Goal: Information Seeking & Learning: Learn about a topic

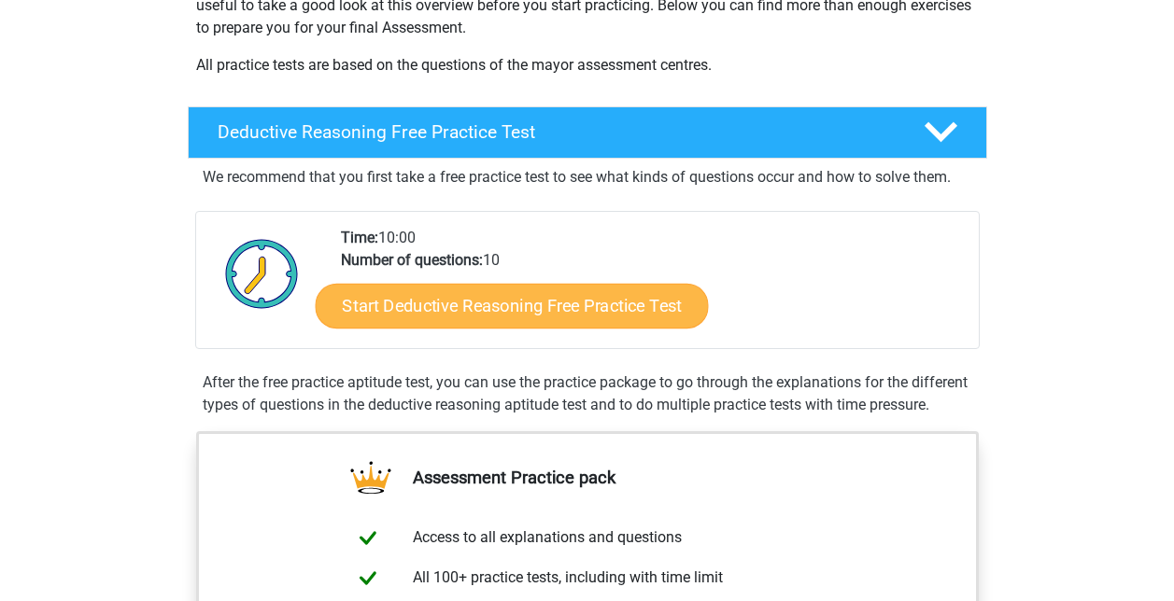
scroll to position [374, 0]
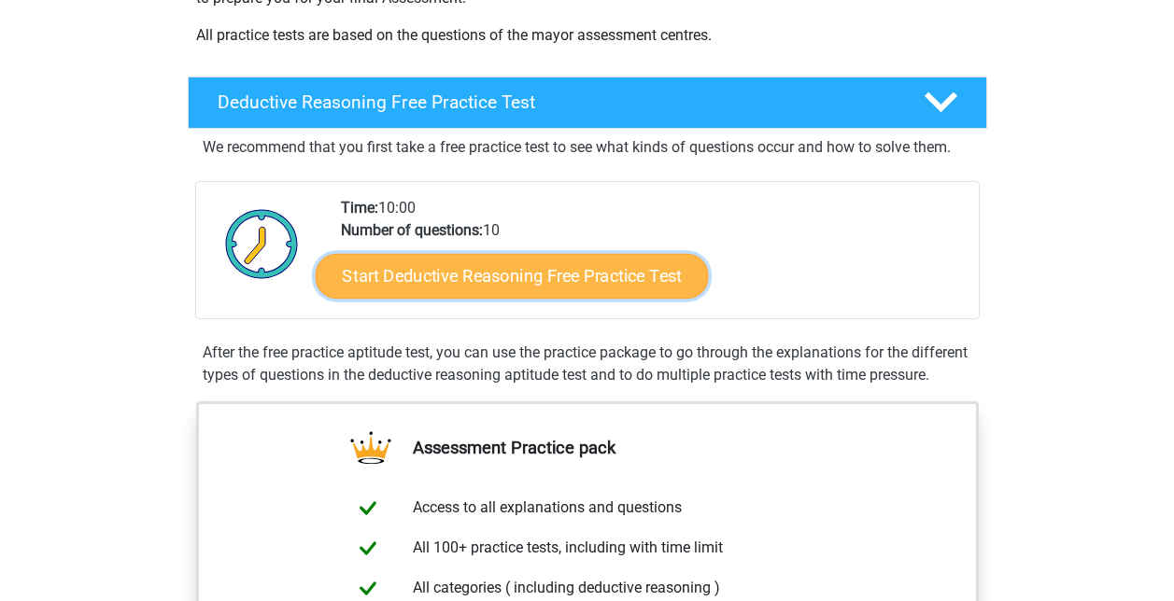
click at [545, 284] on link "Start Deductive Reasoning Free Practice Test" at bounding box center [511, 275] width 393 height 45
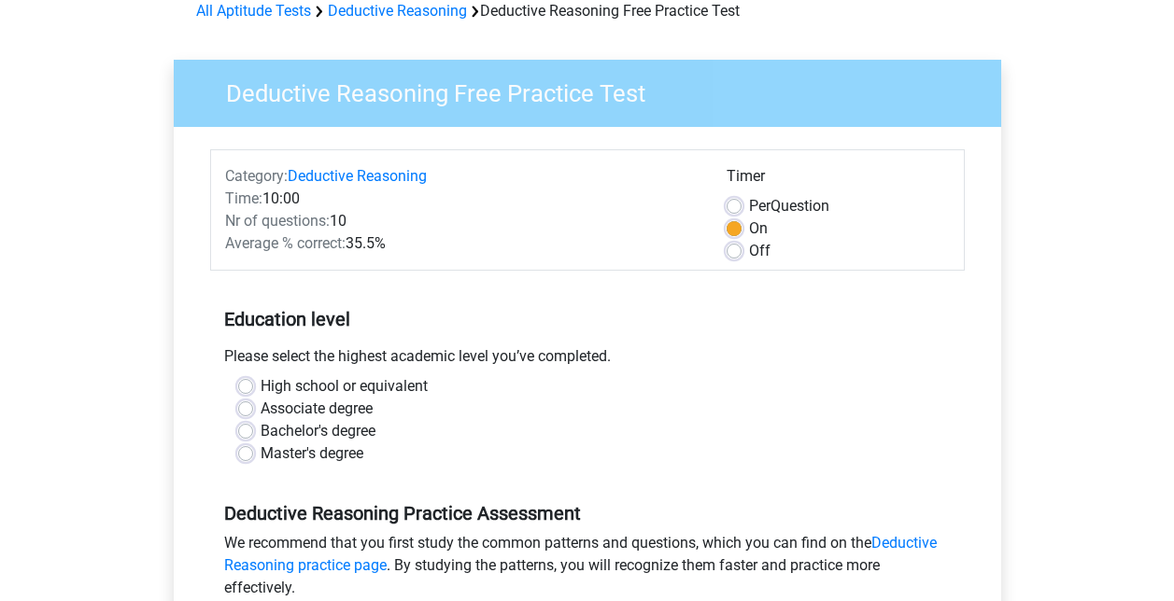
scroll to position [187, 0]
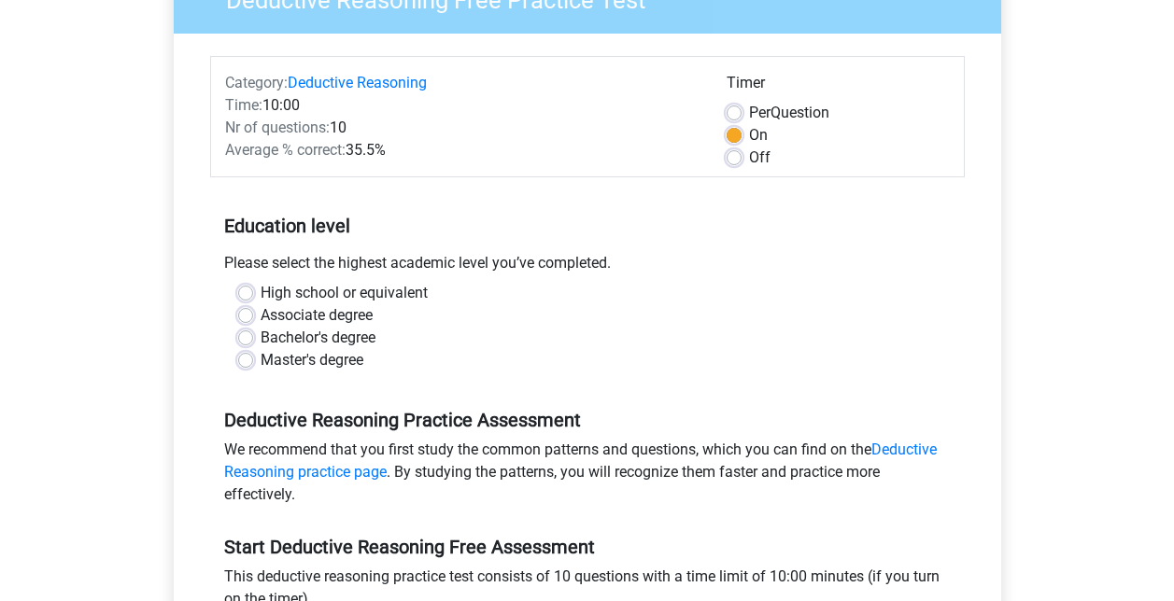
click at [261, 361] on label "Master's degree" at bounding box center [312, 360] width 103 height 22
click at [248, 361] on input "Master's degree" at bounding box center [245, 358] width 15 height 19
radio input "true"
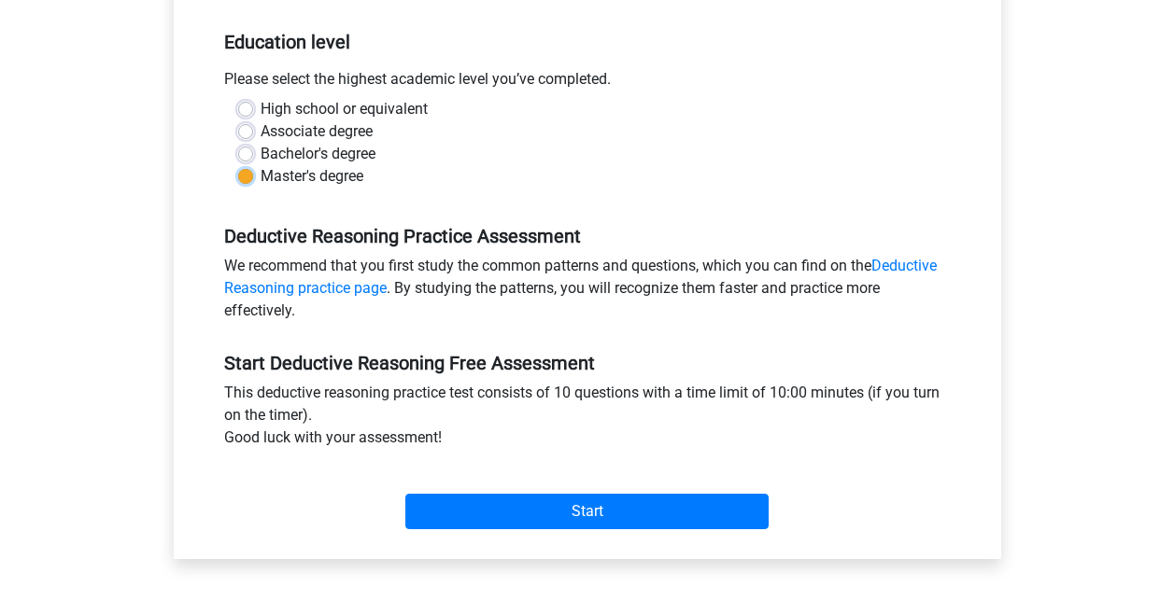
scroll to position [467, 0]
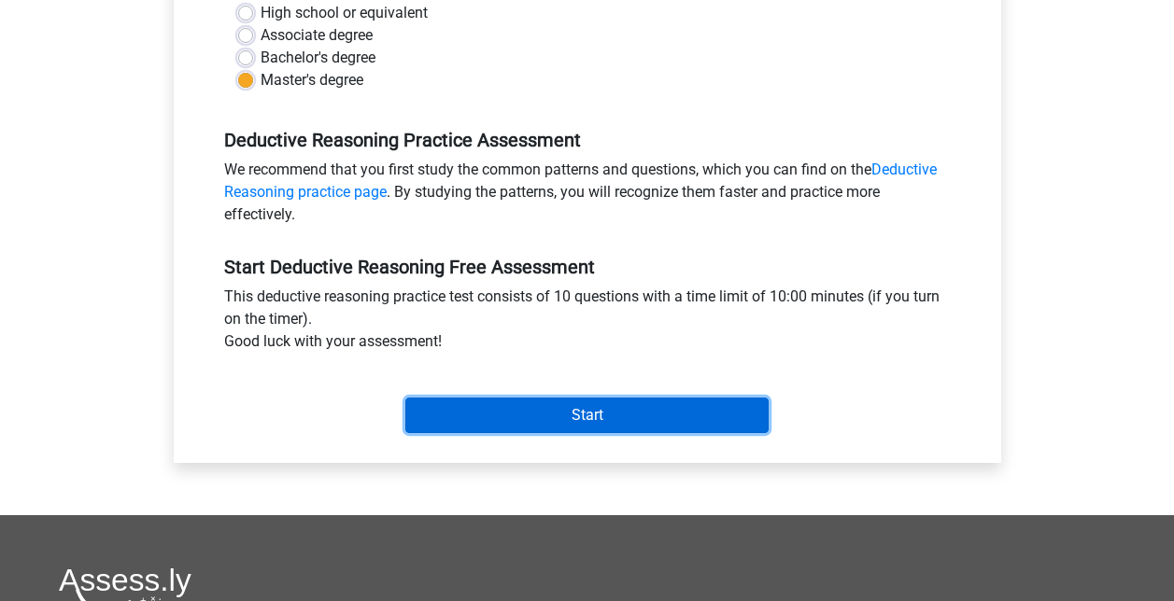
click at [574, 404] on input "Start" at bounding box center [586, 415] width 363 height 35
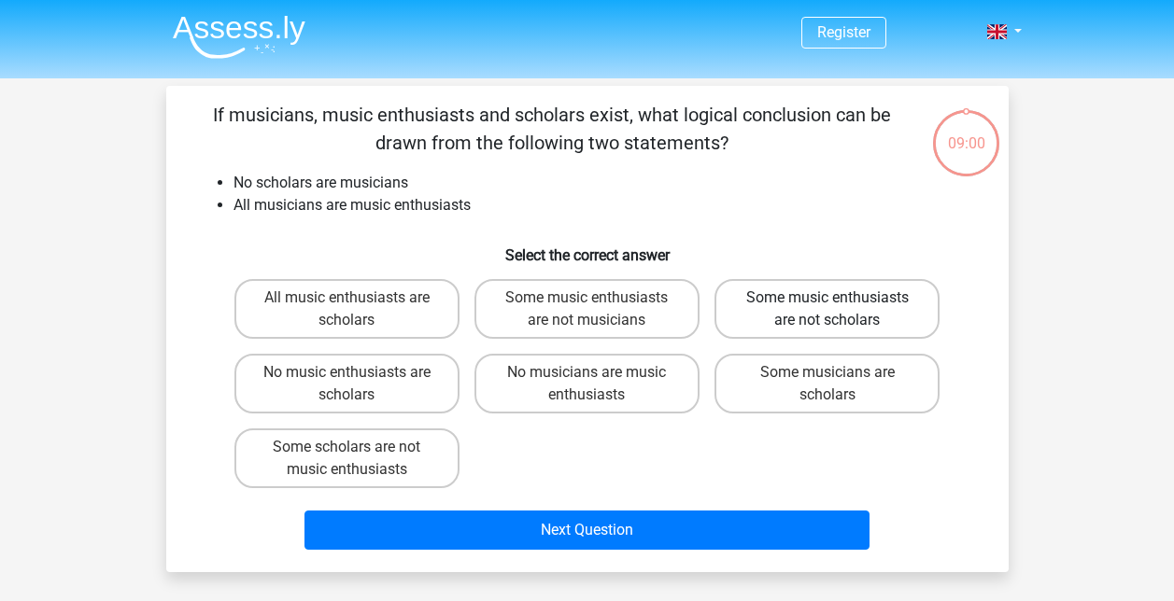
click at [775, 315] on label "Some music enthusiasts are not scholars" at bounding box center [826, 309] width 225 height 60
click at [827, 310] on input "Some music enthusiasts are not scholars" at bounding box center [833, 304] width 12 height 12
radio input "true"
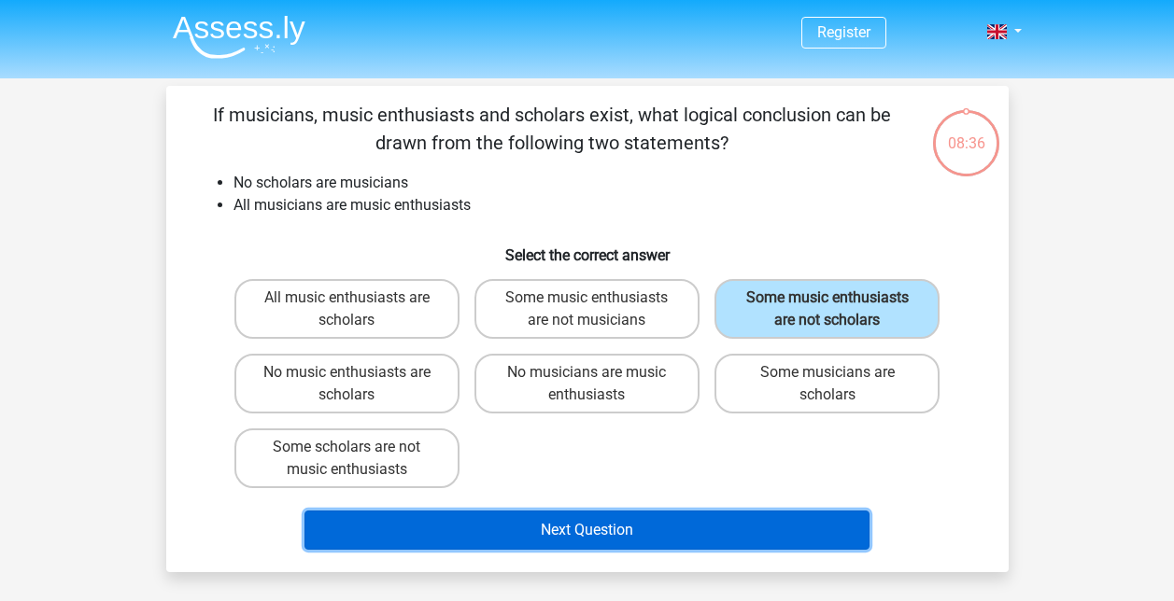
click at [592, 534] on button "Next Question" at bounding box center [586, 530] width 565 height 39
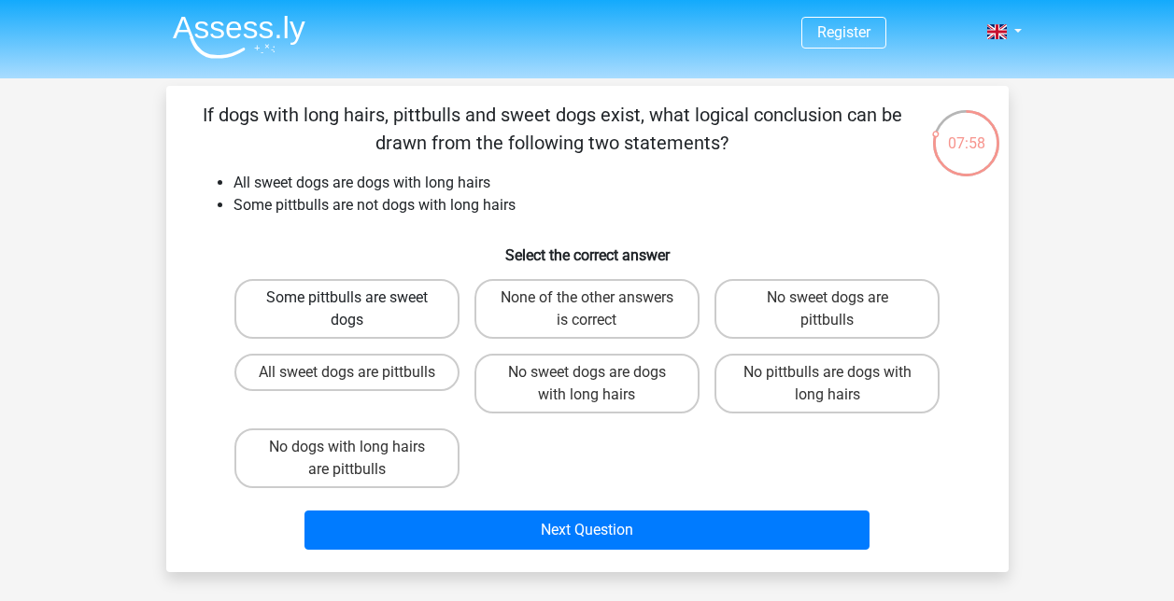
click at [390, 312] on label "Some pittbulls are sweet dogs" at bounding box center [346, 309] width 225 height 60
click at [359, 310] on input "Some pittbulls are sweet dogs" at bounding box center [352, 304] width 12 height 12
radio input "true"
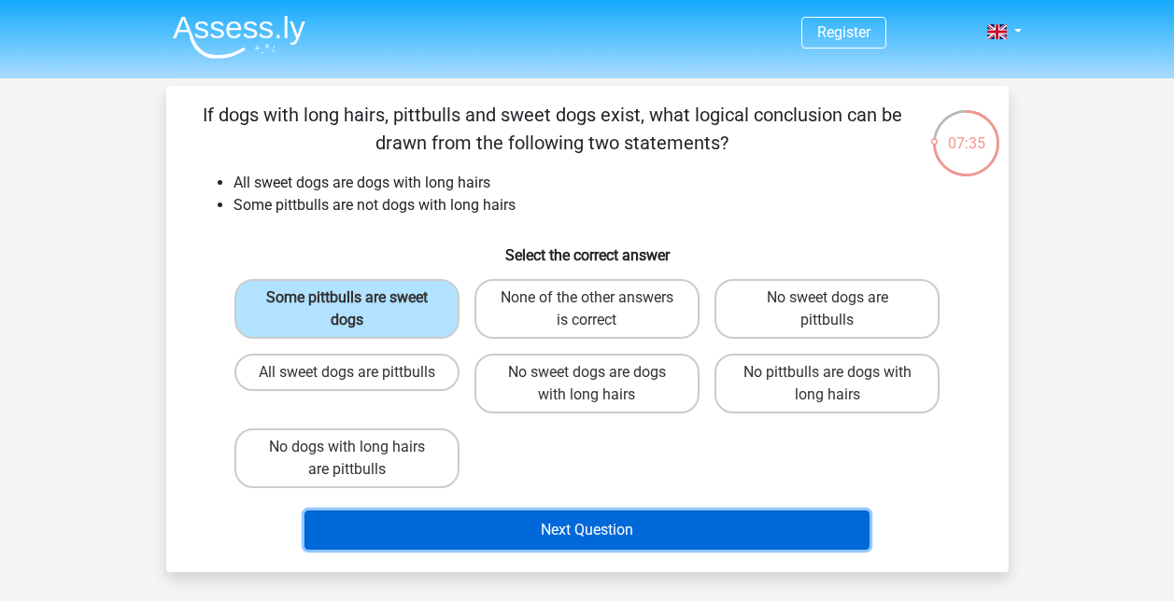
click at [550, 537] on button "Next Question" at bounding box center [586, 530] width 565 height 39
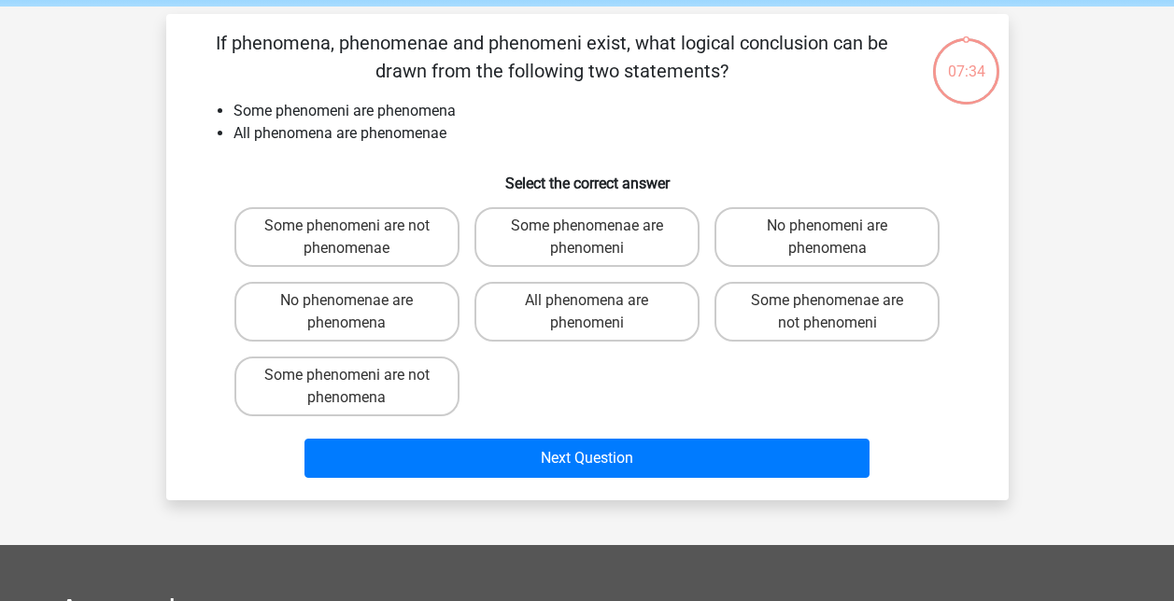
scroll to position [86, 0]
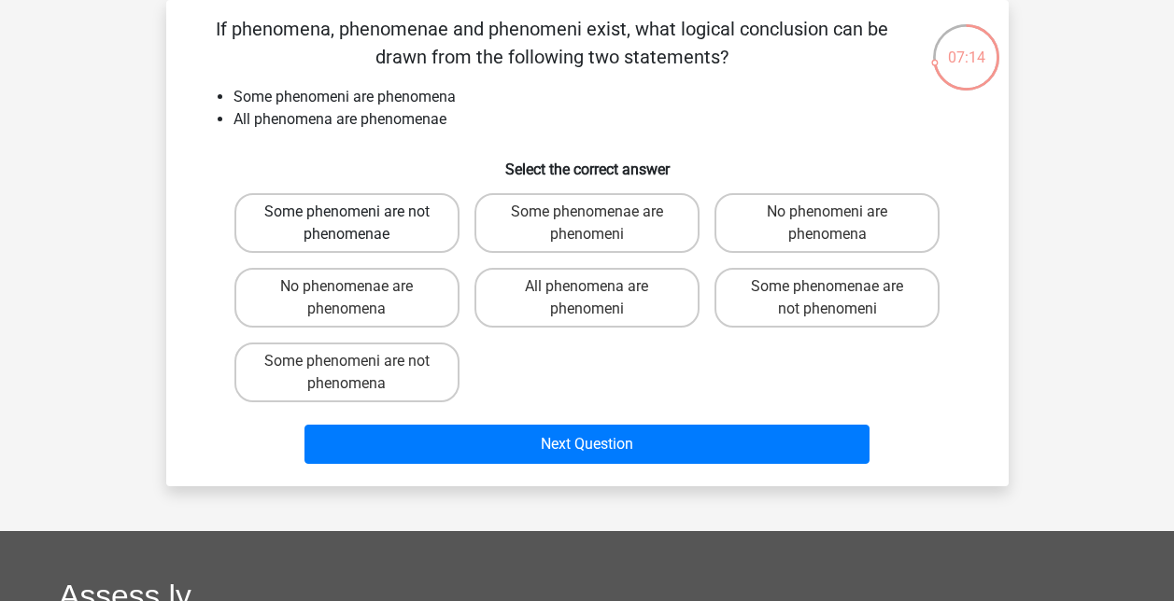
drag, startPoint x: 410, startPoint y: 226, endPoint x: 400, endPoint y: 213, distance: 16.6
click at [409, 226] on label "Some phenomeni are not phenomenae" at bounding box center [346, 223] width 225 height 60
click at [359, 224] on input "Some phenomeni are not phenomenae" at bounding box center [352, 218] width 12 height 12
radio input "true"
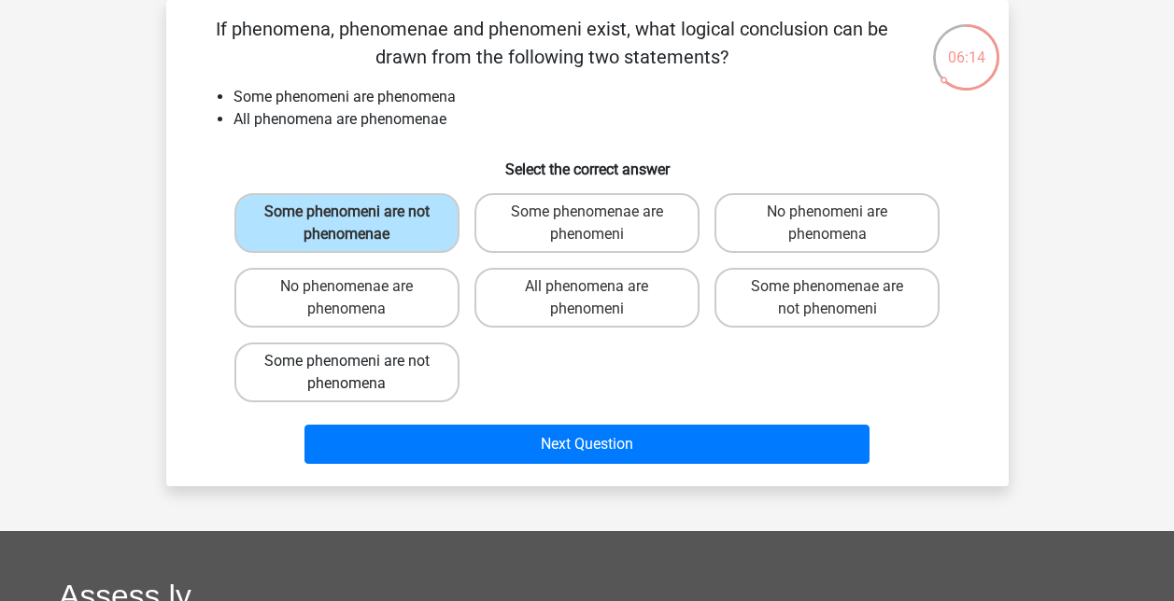
click at [323, 353] on label "Some phenomeni are not phenomena" at bounding box center [346, 373] width 225 height 60
click at [346, 361] on input "Some phenomeni are not phenomena" at bounding box center [352, 367] width 12 height 12
radio input "true"
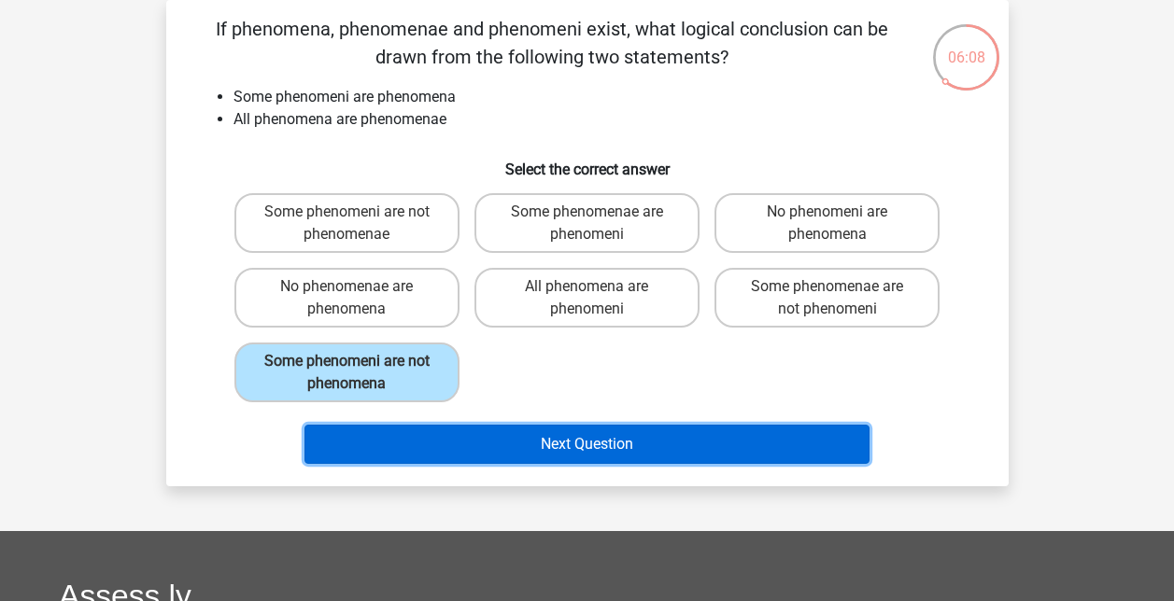
click at [384, 445] on button "Next Question" at bounding box center [586, 444] width 565 height 39
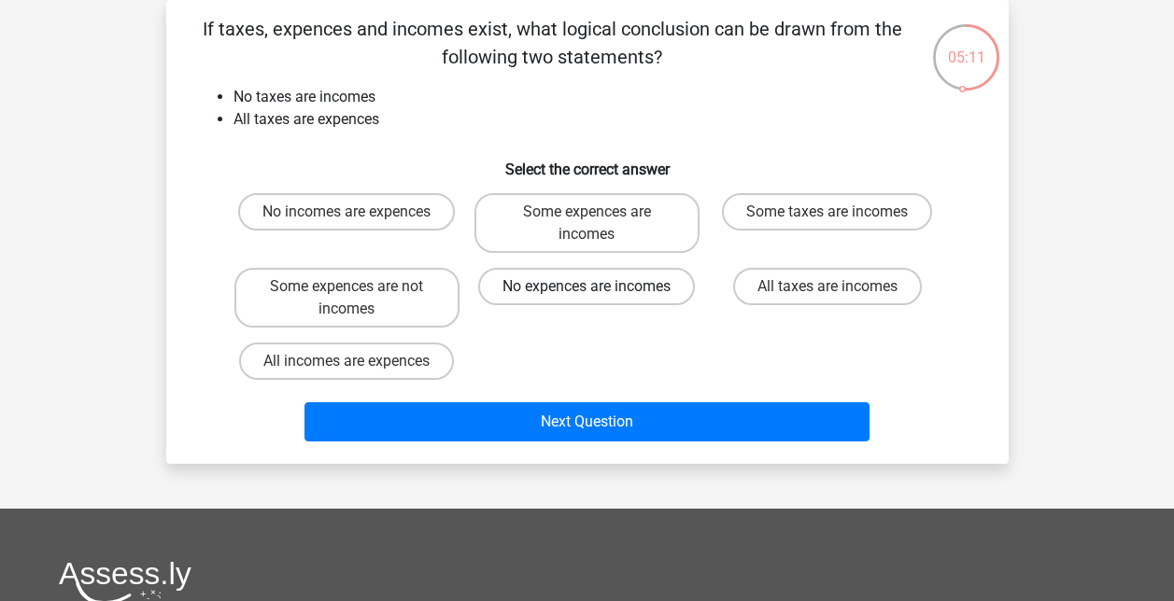
click at [661, 289] on label "No expences are incomes" at bounding box center [586, 286] width 217 height 37
click at [599, 289] on input "No expences are incomes" at bounding box center [592, 293] width 12 height 12
radio input "true"
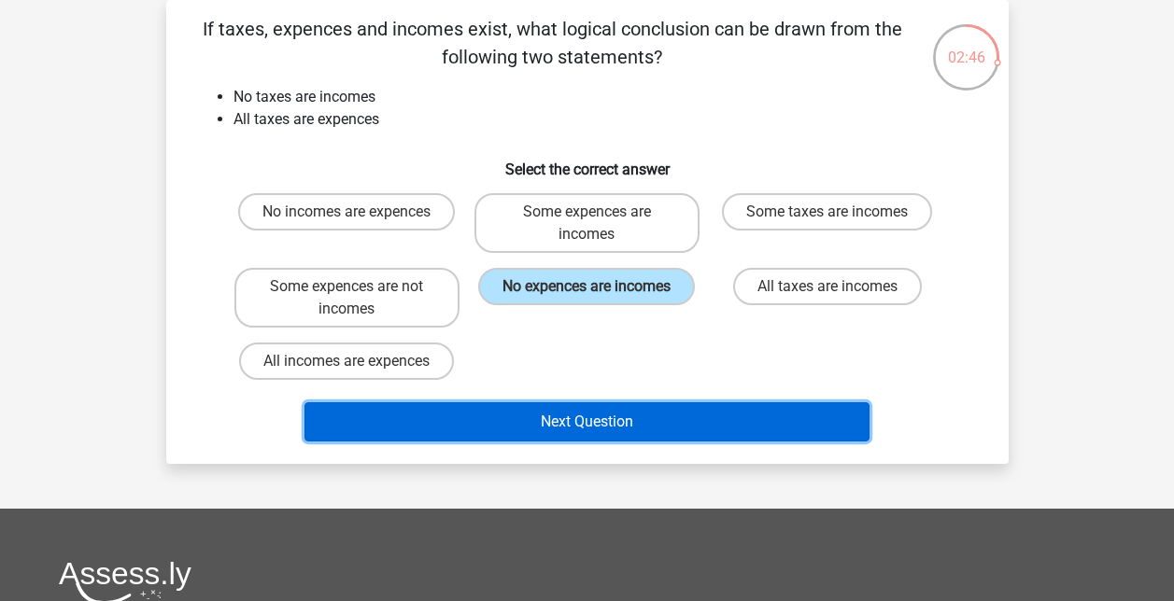
click at [657, 413] on button "Next Question" at bounding box center [586, 422] width 565 height 39
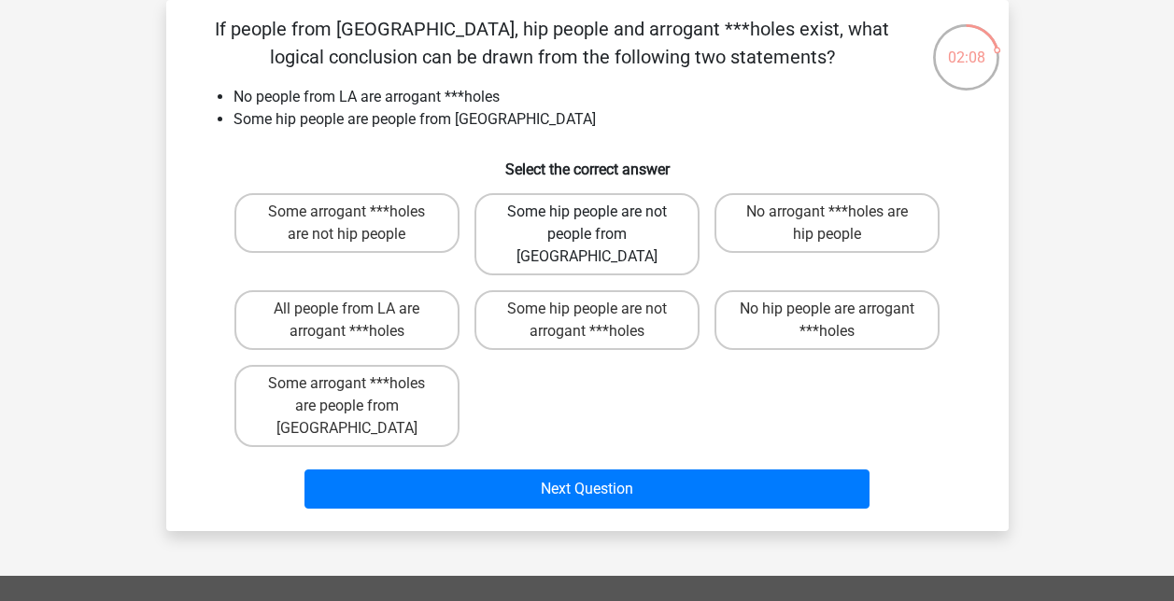
click at [654, 224] on label "Some hip people are not people from LA" at bounding box center [586, 234] width 225 height 82
click at [599, 224] on input "Some hip people are not people from LA" at bounding box center [592, 218] width 12 height 12
radio input "true"
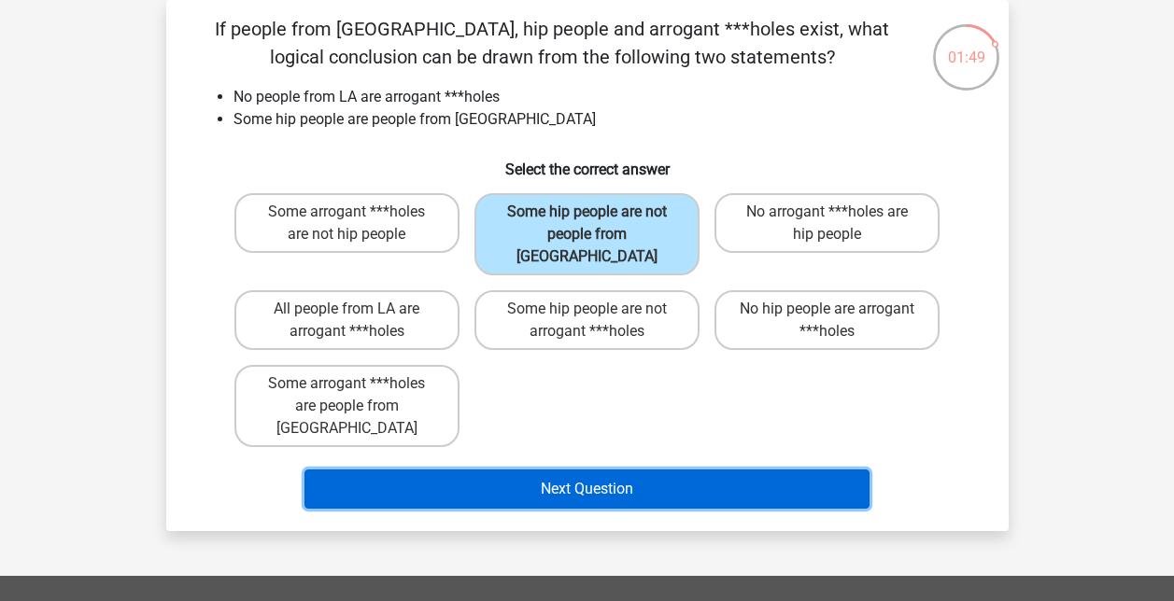
click at [620, 470] on button "Next Question" at bounding box center [586, 489] width 565 height 39
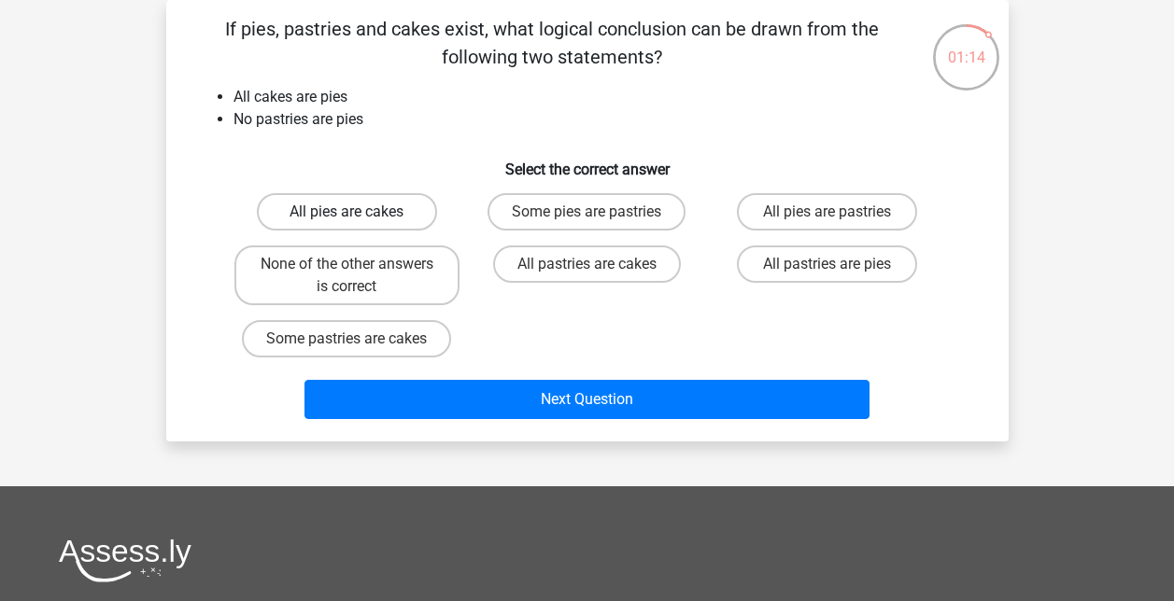
click at [371, 214] on label "All pies are cakes" at bounding box center [347, 211] width 180 height 37
click at [359, 214] on input "All pies are cakes" at bounding box center [352, 218] width 12 height 12
radio input "true"
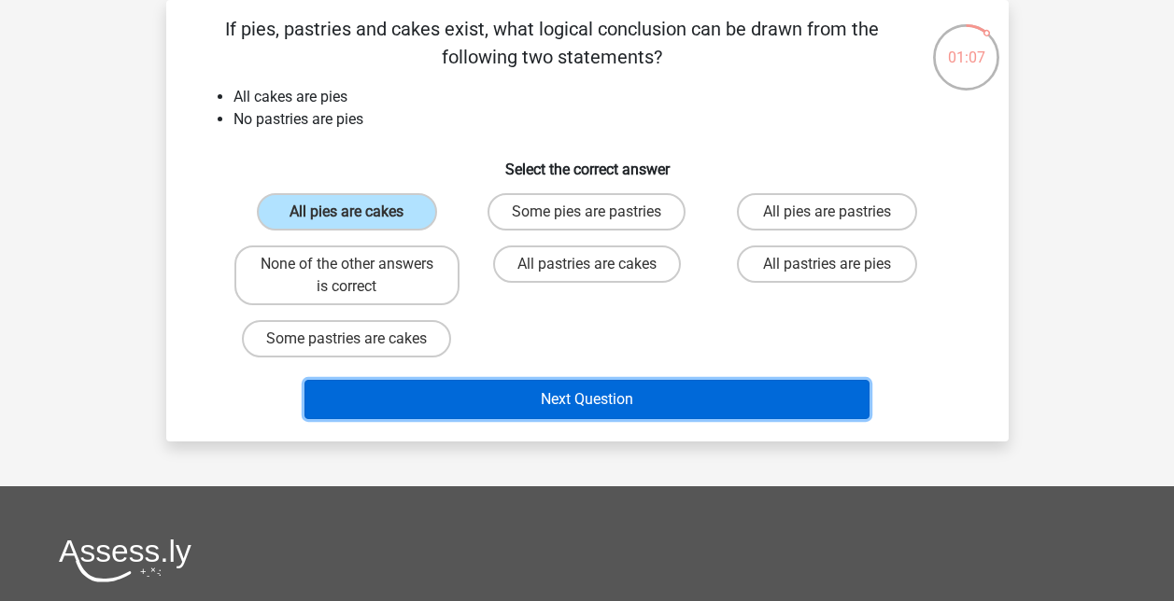
click at [576, 400] on button "Next Question" at bounding box center [586, 399] width 565 height 39
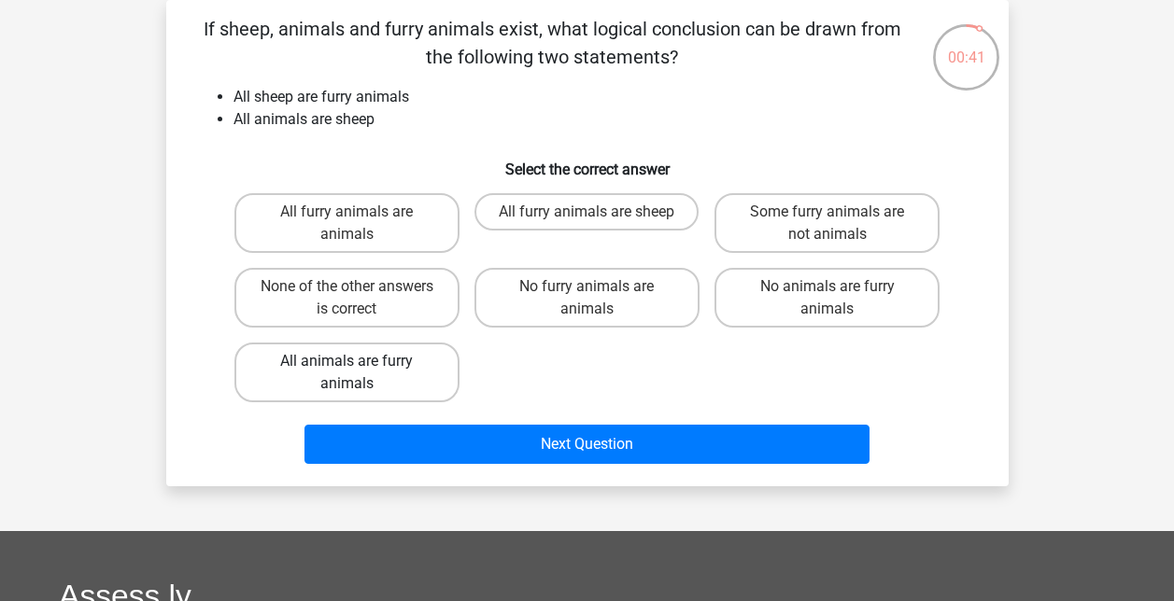
click at [405, 367] on label "All animals are furry animals" at bounding box center [346, 373] width 225 height 60
click at [359, 367] on input "All animals are furry animals" at bounding box center [352, 367] width 12 height 12
radio input "true"
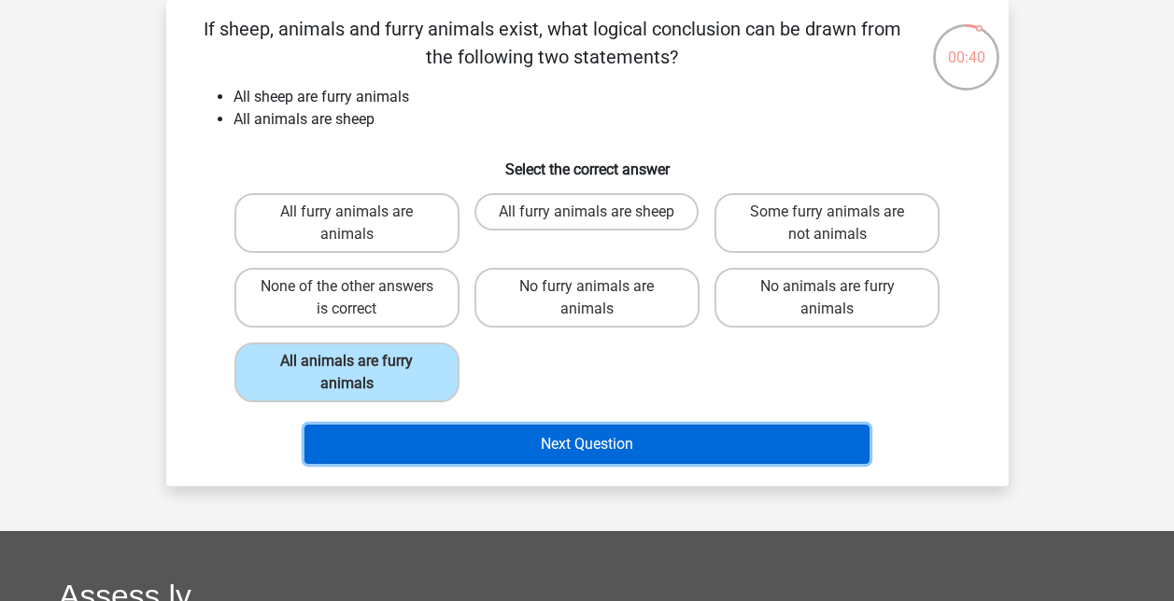
click at [583, 441] on button "Next Question" at bounding box center [586, 444] width 565 height 39
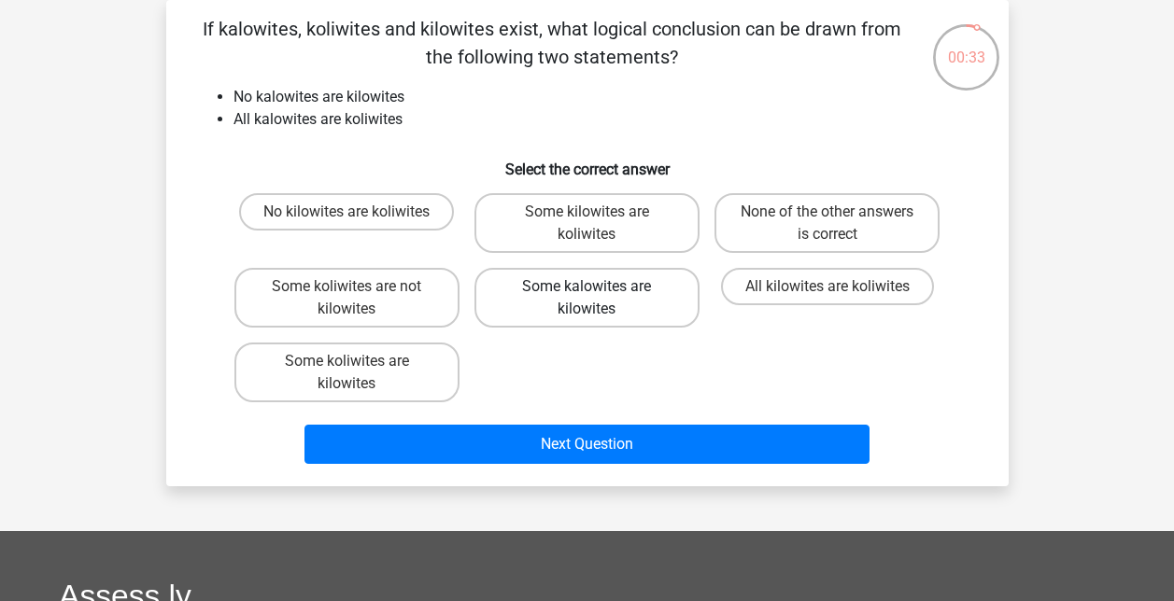
click at [617, 311] on label "Some kalowites are kilowites" at bounding box center [586, 298] width 225 height 60
click at [599, 299] on input "Some kalowites are kilowites" at bounding box center [592, 293] width 12 height 12
radio input "true"
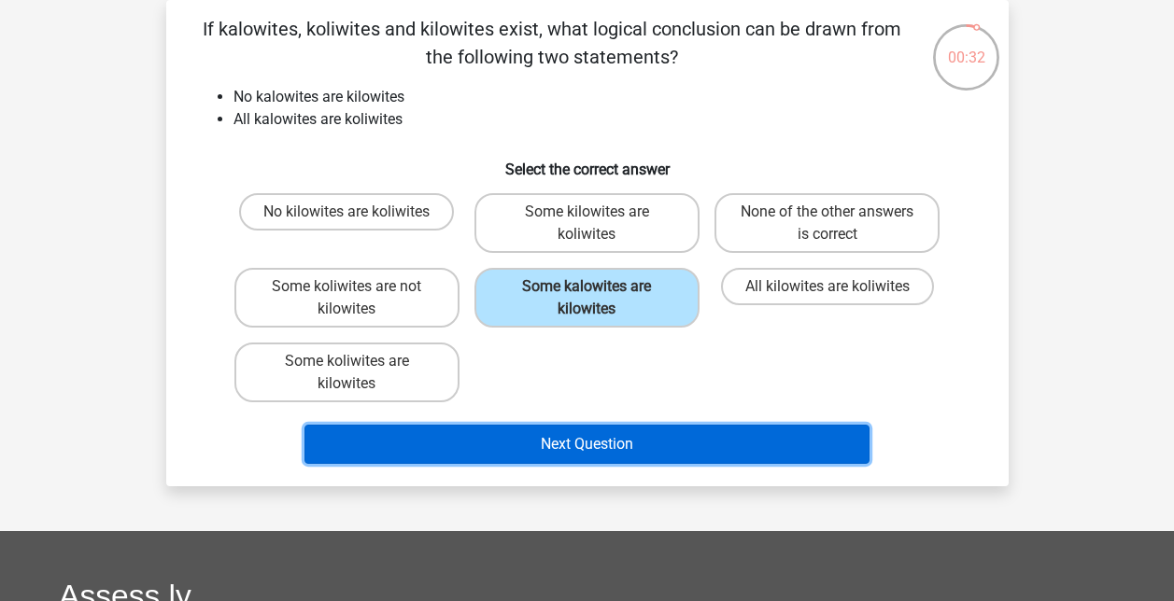
click at [651, 463] on button "Next Question" at bounding box center [586, 444] width 565 height 39
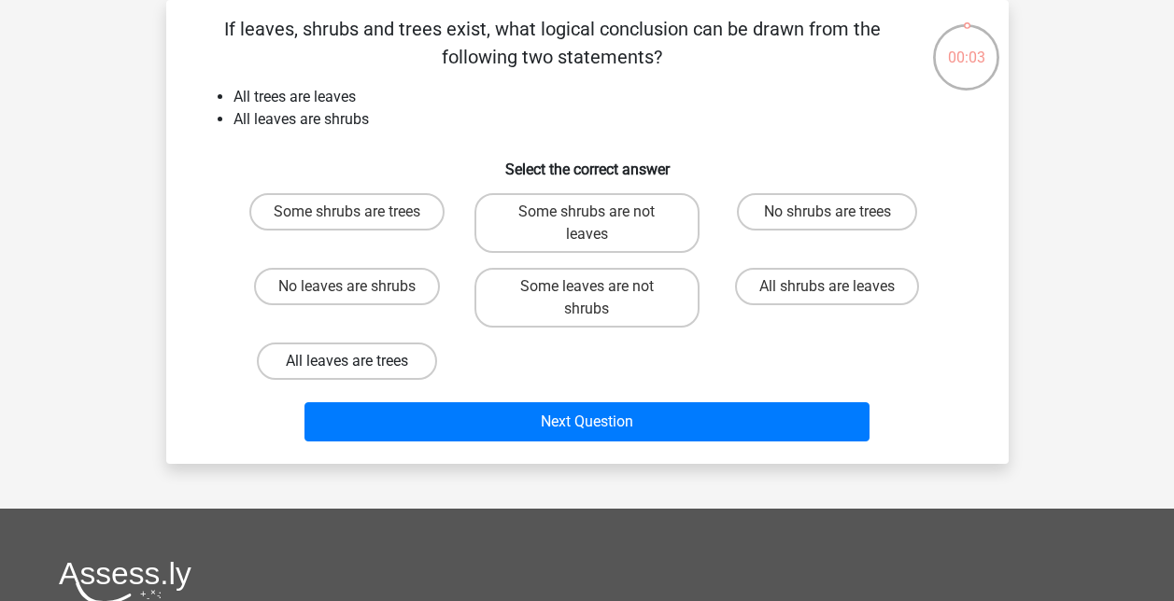
click at [395, 372] on label "All leaves are trees" at bounding box center [347, 361] width 180 height 37
click at [359, 372] on input "All leaves are trees" at bounding box center [352, 367] width 12 height 12
radio input "true"
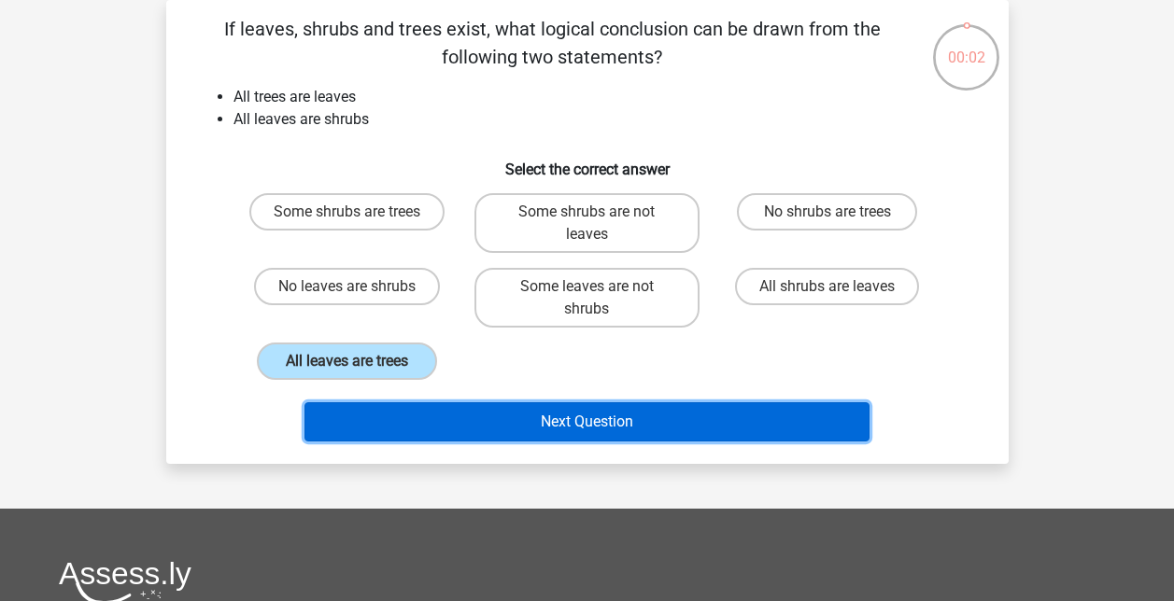
click at [468, 431] on button "Next Question" at bounding box center [586, 422] width 565 height 39
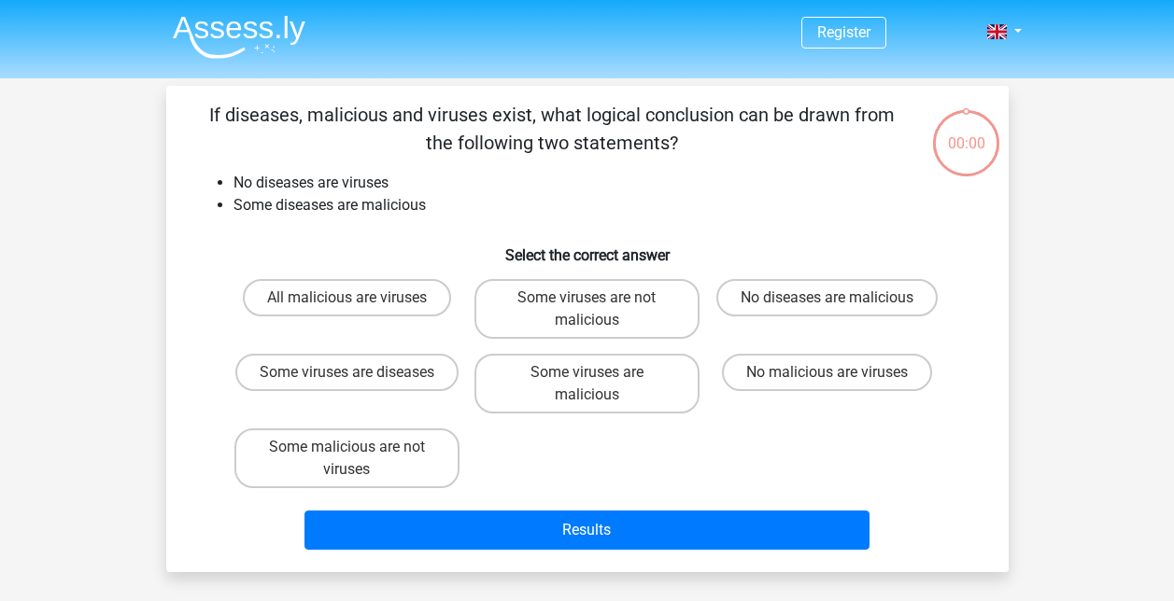
scroll to position [86, 0]
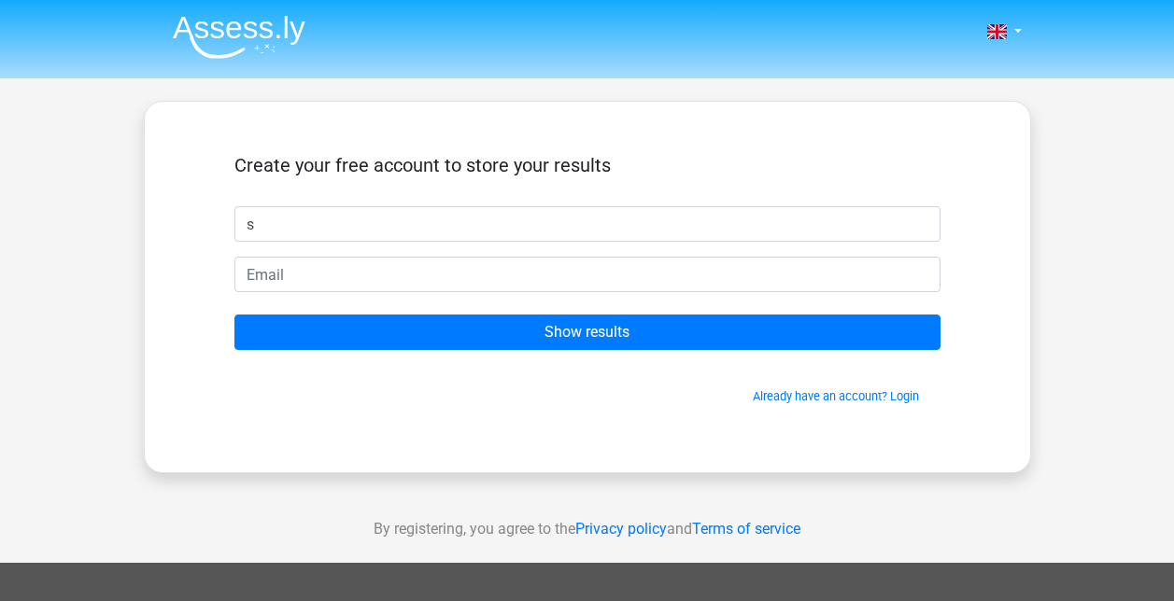
type input "s"
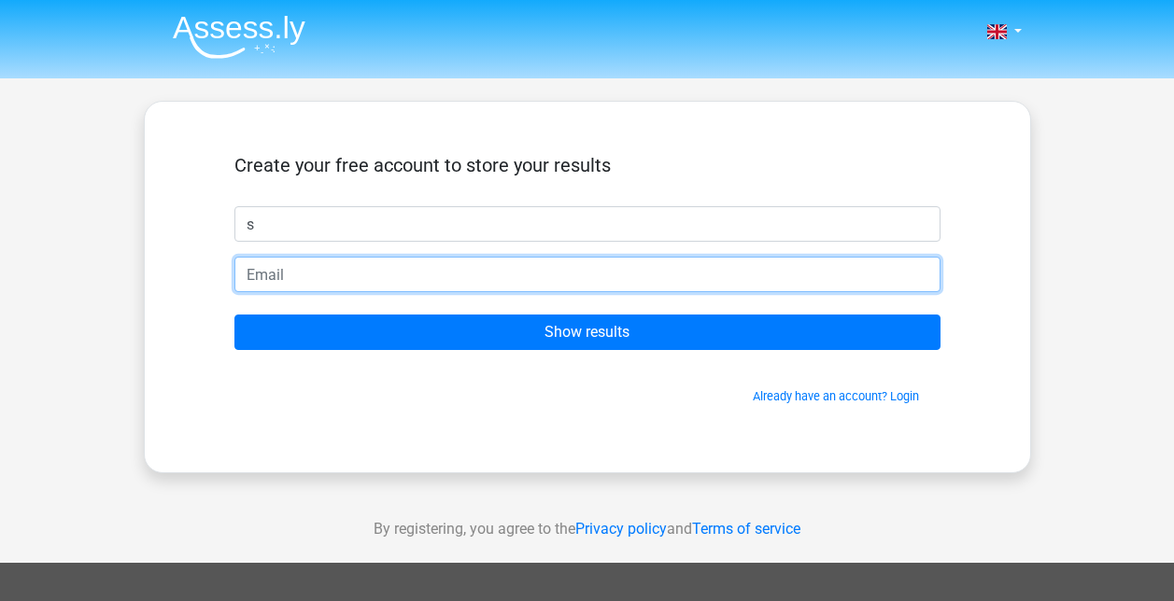
click at [629, 275] on input "email" at bounding box center [587, 274] width 706 height 35
type input "[PERSON_NAME][EMAIL_ADDRESS][PERSON_NAME][DOMAIN_NAME]"
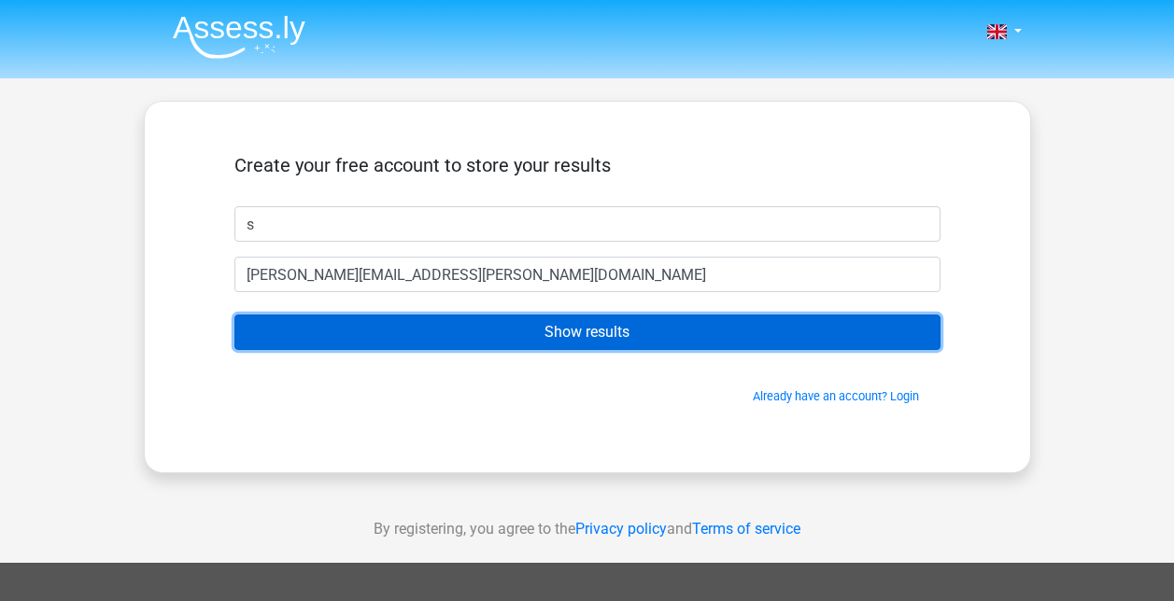
click at [560, 328] on input "Show results" at bounding box center [587, 332] width 706 height 35
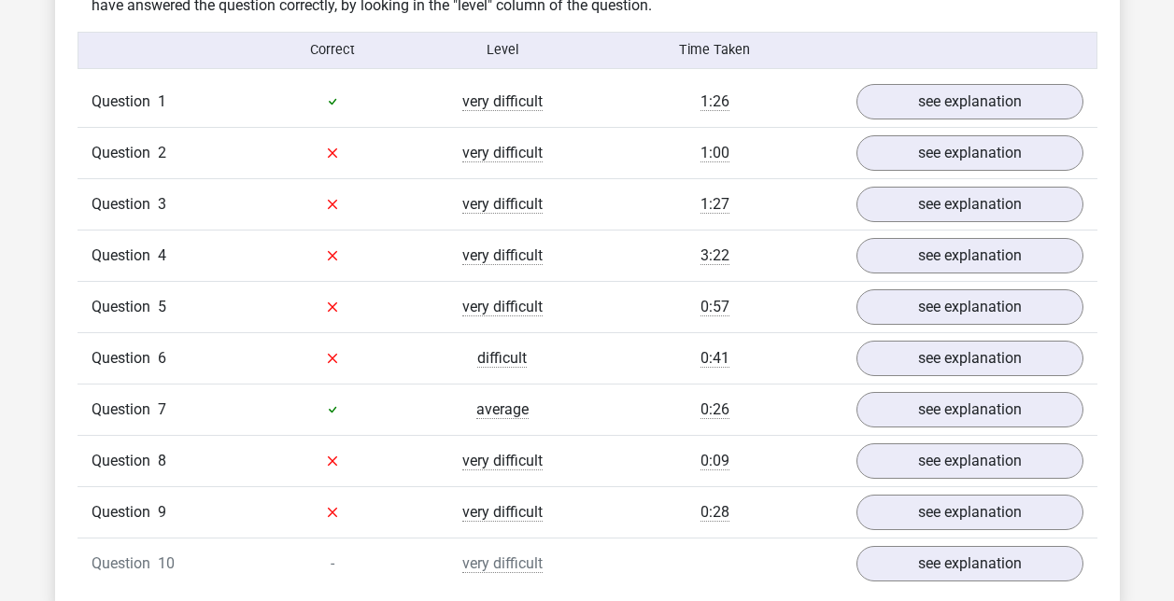
scroll to position [1401, 0]
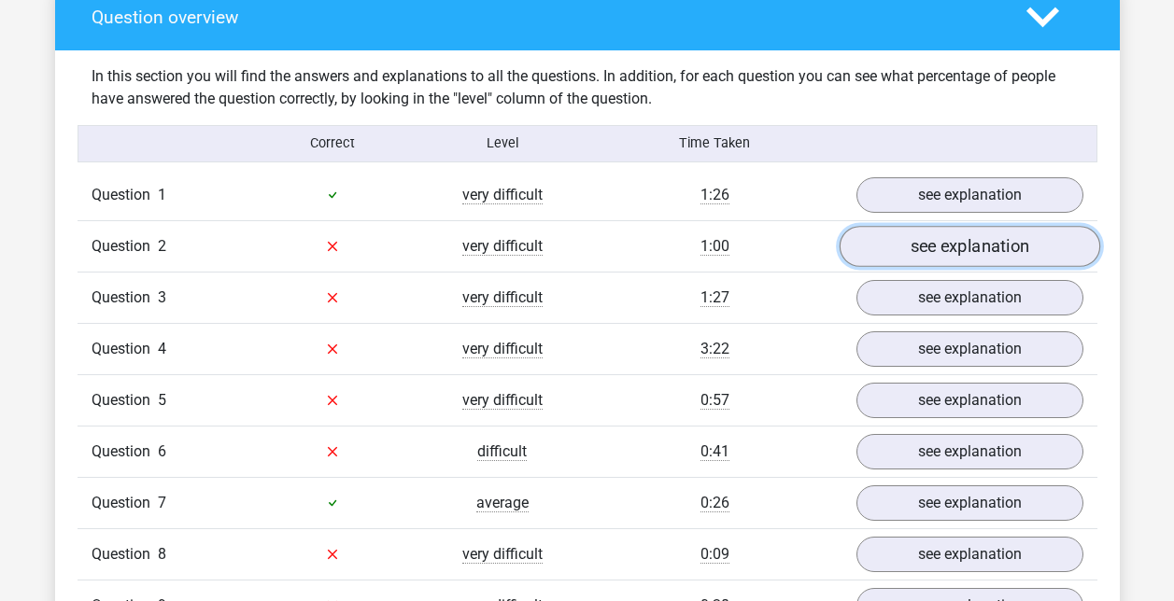
click at [897, 256] on link "see explanation" at bounding box center [969, 246] width 261 height 41
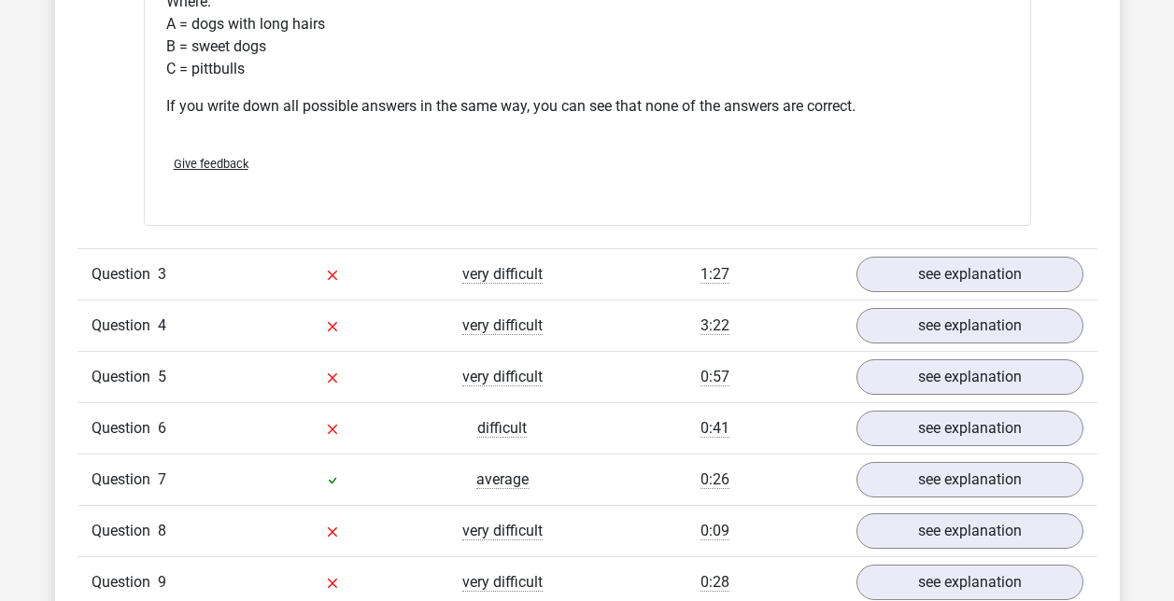
scroll to position [2148, 0]
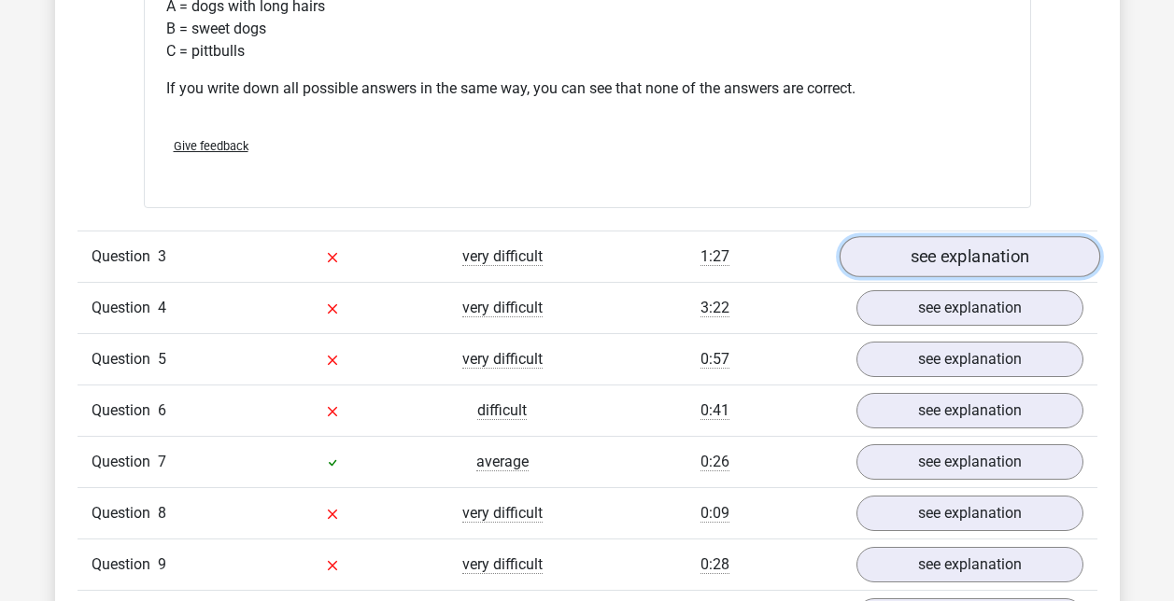
click at [911, 258] on link "see explanation" at bounding box center [969, 256] width 261 height 41
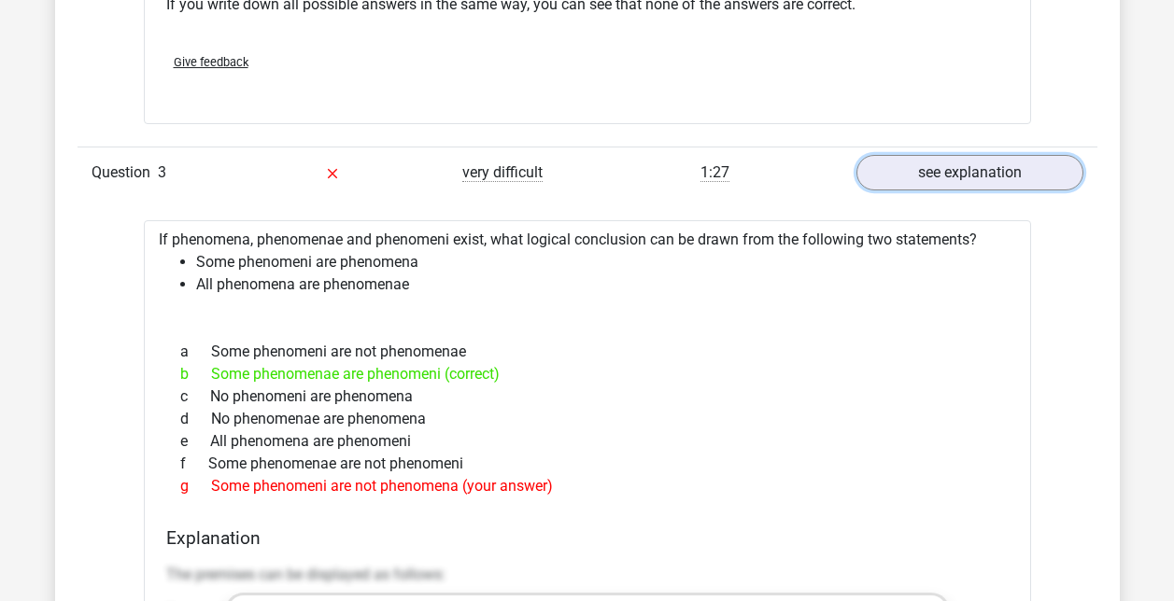
scroll to position [2241, 0]
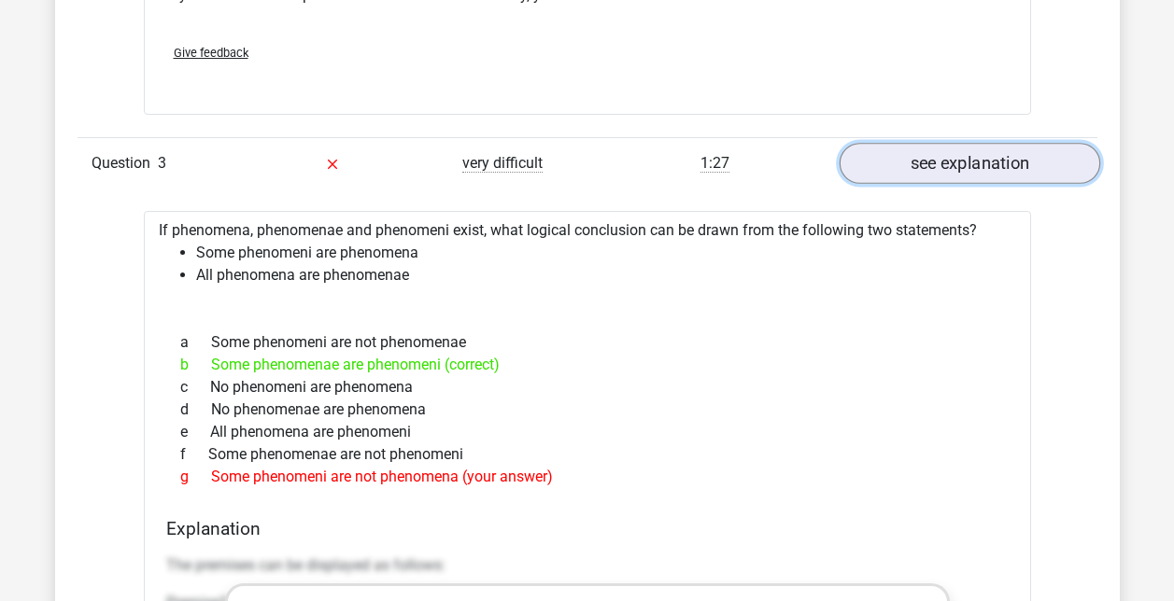
click at [893, 162] on link "see explanation" at bounding box center [969, 163] width 261 height 41
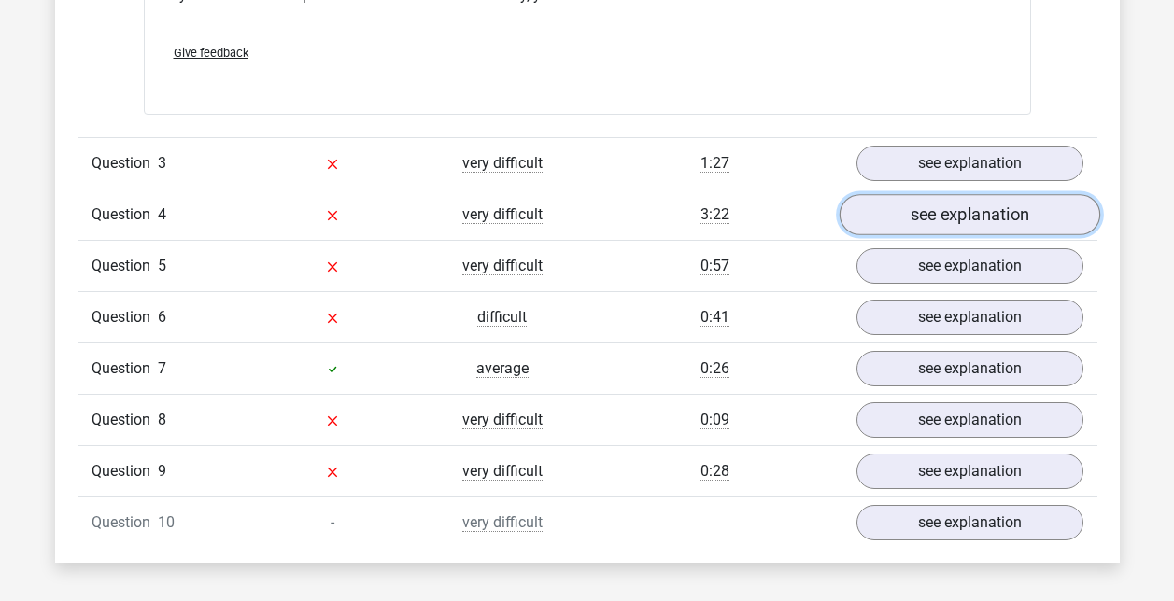
drag, startPoint x: 905, startPoint y: 212, endPoint x: 846, endPoint y: 230, distance: 61.5
click at [905, 213] on link "see explanation" at bounding box center [969, 214] width 261 height 41
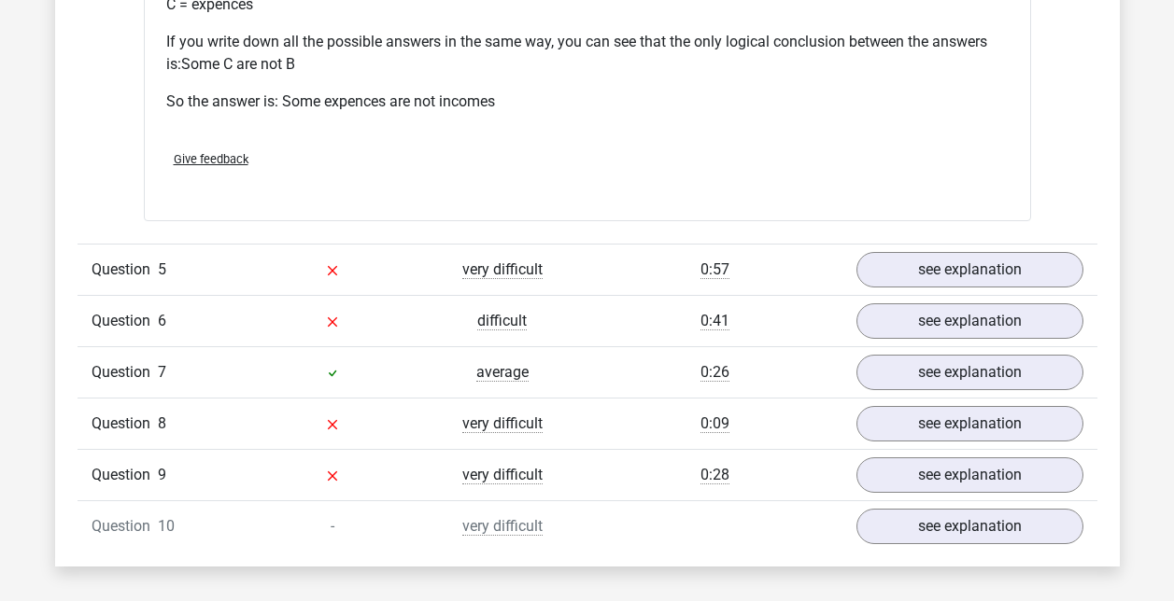
scroll to position [3082, 0]
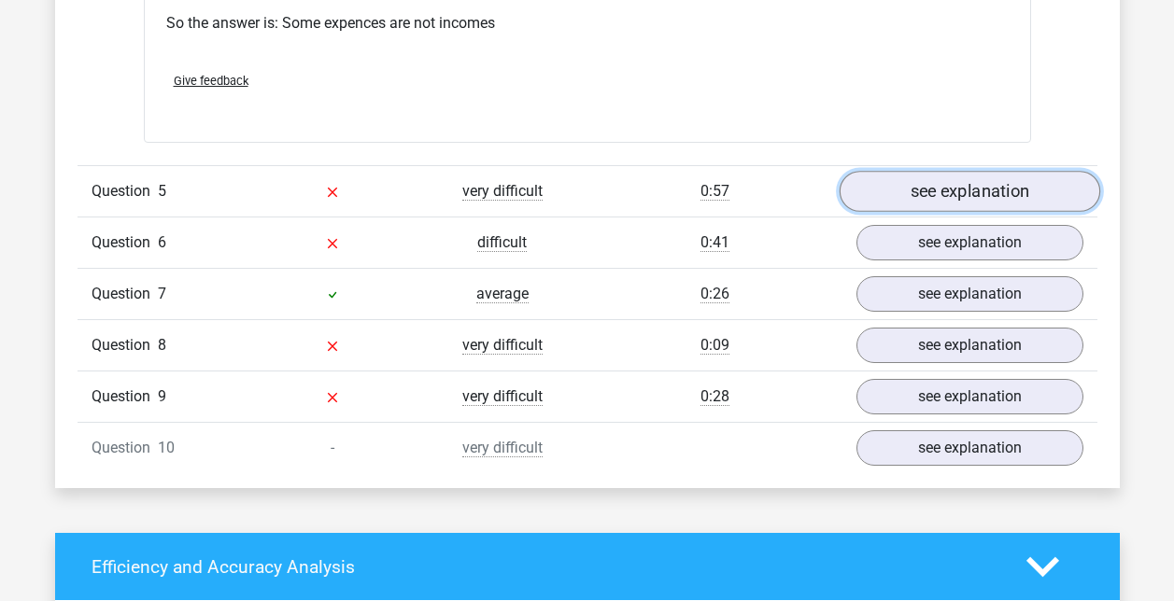
click at [911, 191] on link "see explanation" at bounding box center [969, 191] width 261 height 41
